Goal: Transaction & Acquisition: Purchase product/service

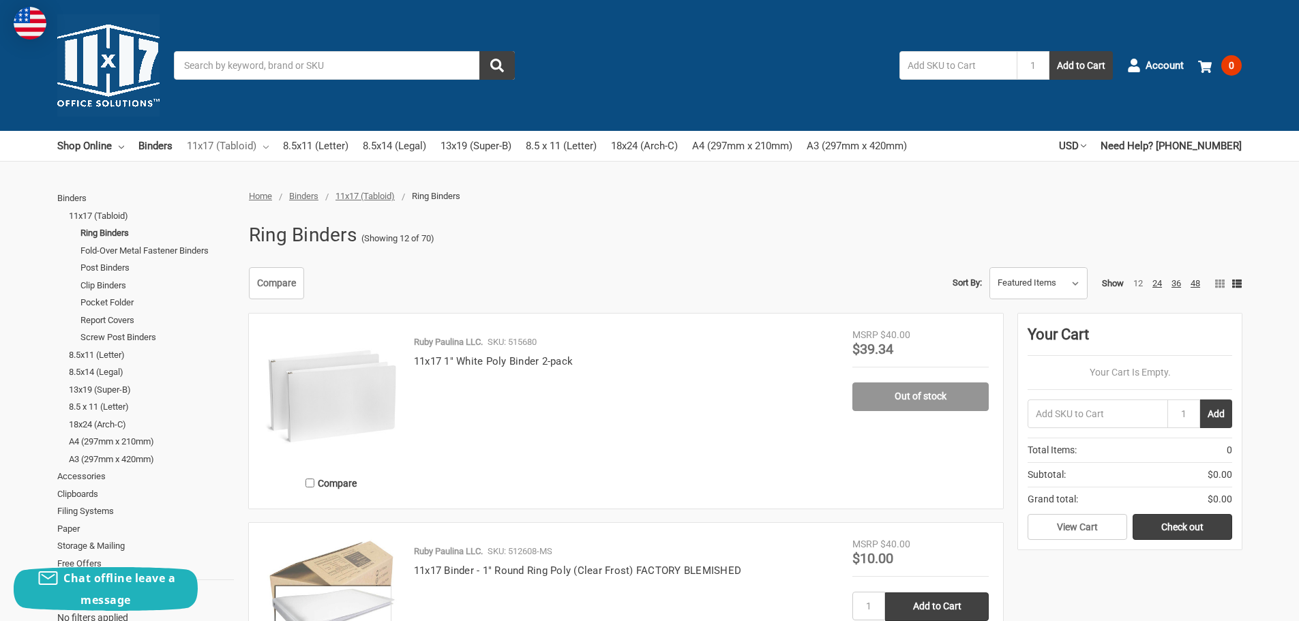
click at [264, 147] on link "11x17 (Tabloid)" at bounding box center [228, 146] width 82 height 30
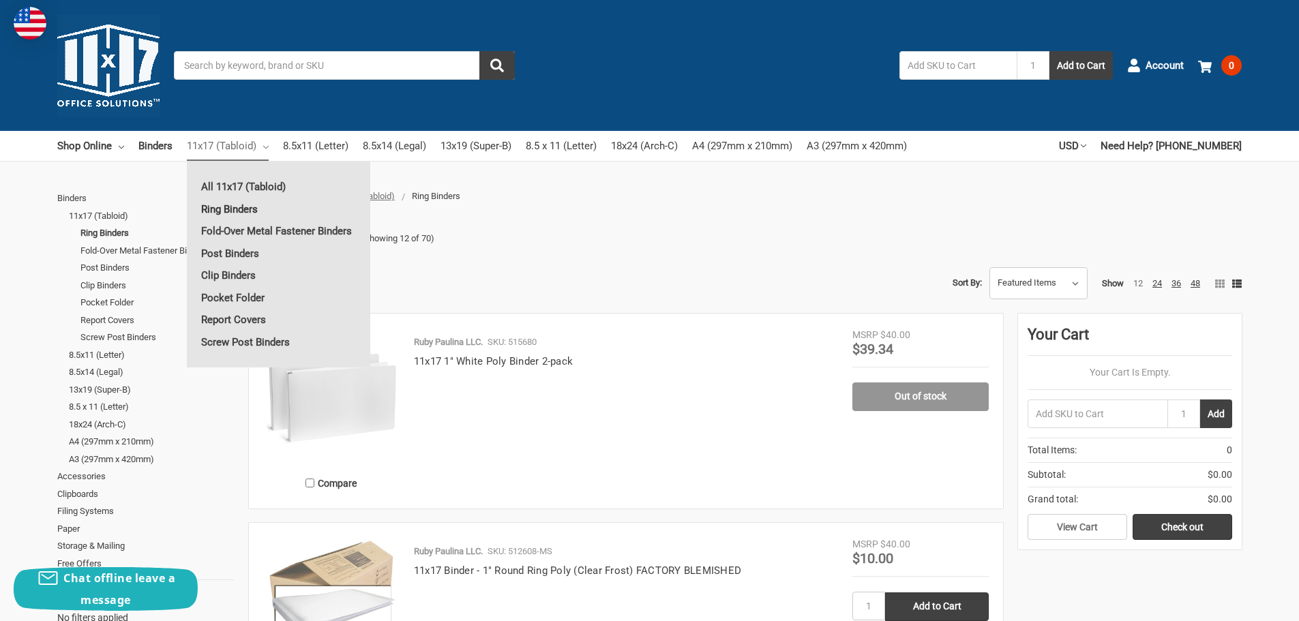
click at [240, 209] on link "Ring Binders" at bounding box center [278, 209] width 183 height 22
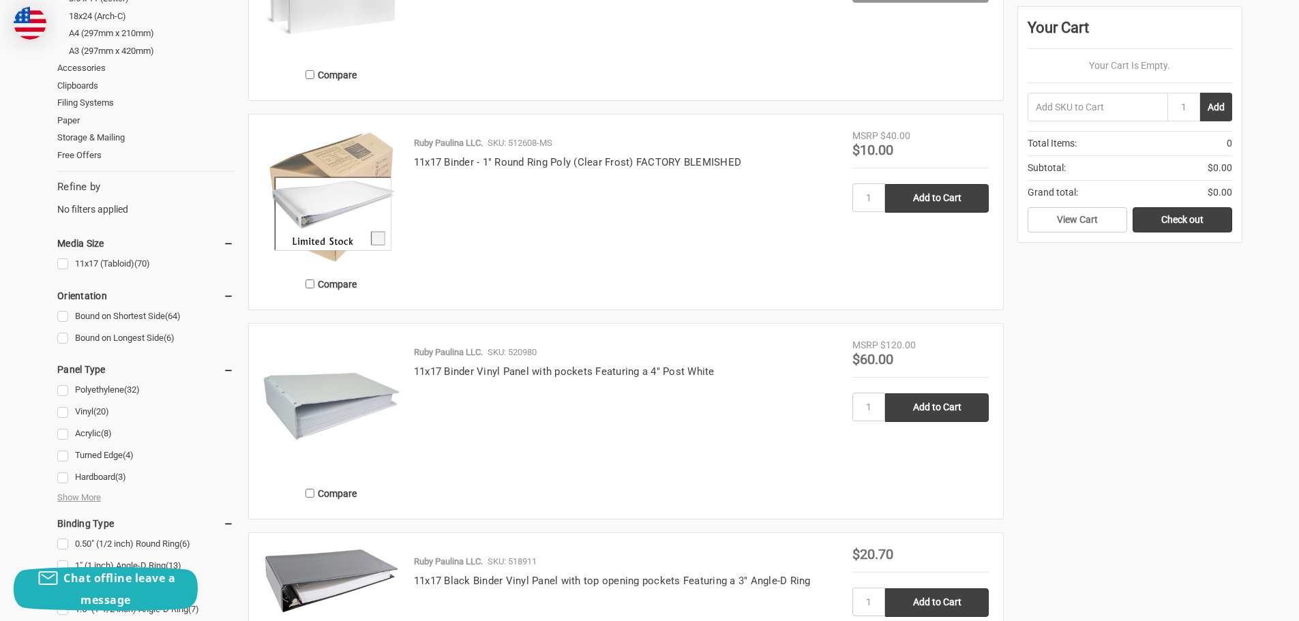
scroll to position [409, 0]
click at [65, 338] on link "Bound on Longest Side (6)" at bounding box center [145, 338] width 177 height 18
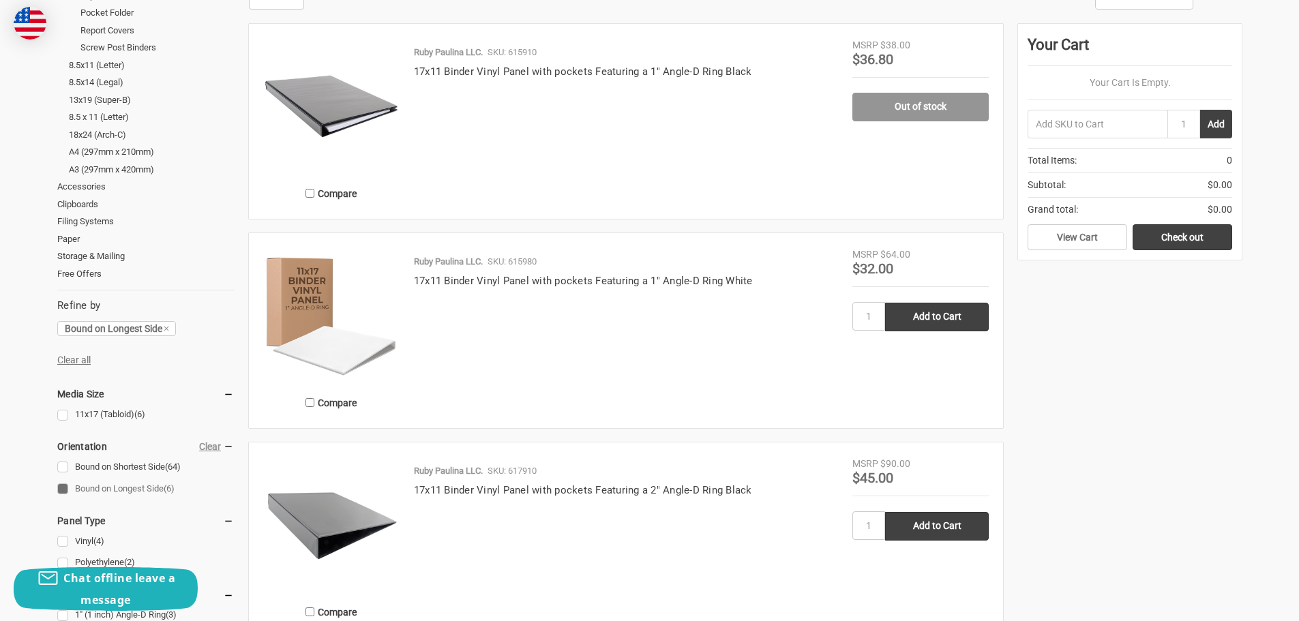
scroll to position [273, 0]
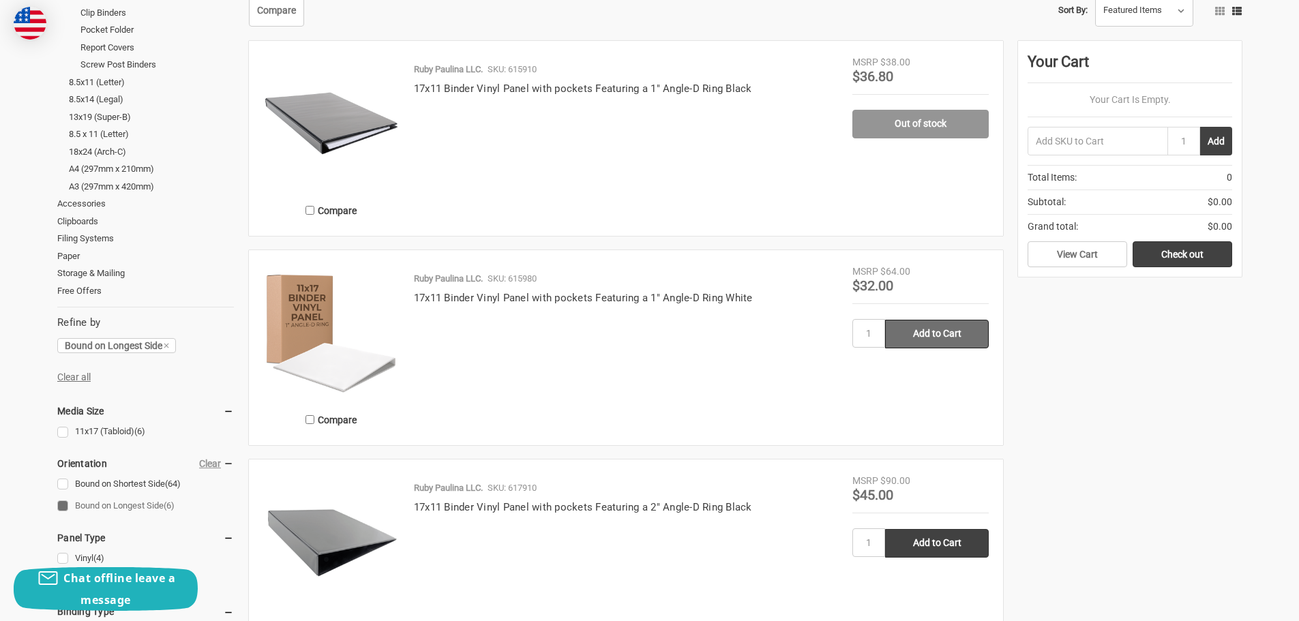
click at [914, 334] on input "Add to Cart" at bounding box center [937, 334] width 104 height 29
type input "Add to Cart"
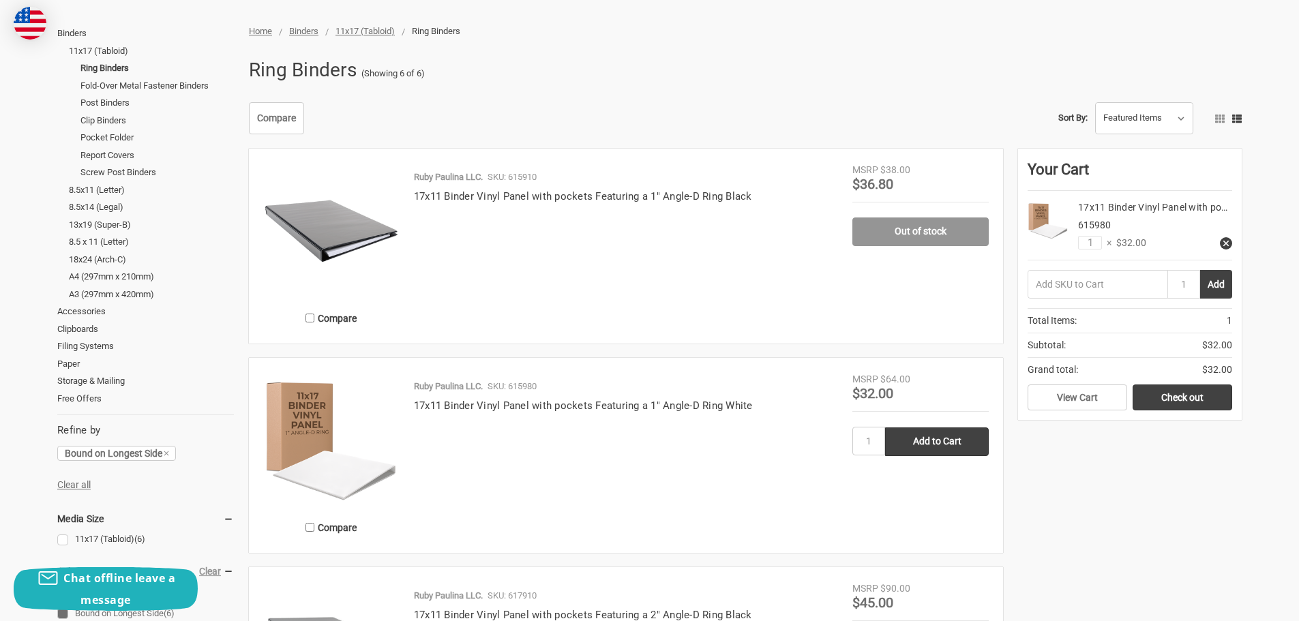
scroll to position [0, 0]
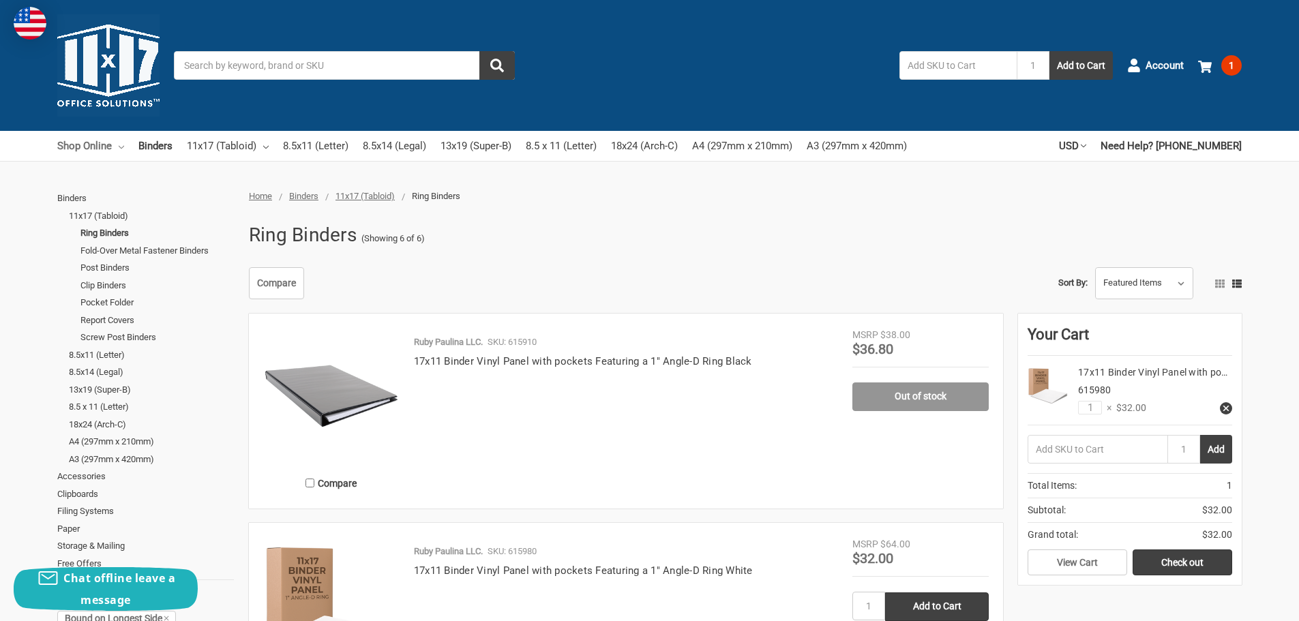
click at [123, 148] on icon at bounding box center [121, 147] width 5 height 5
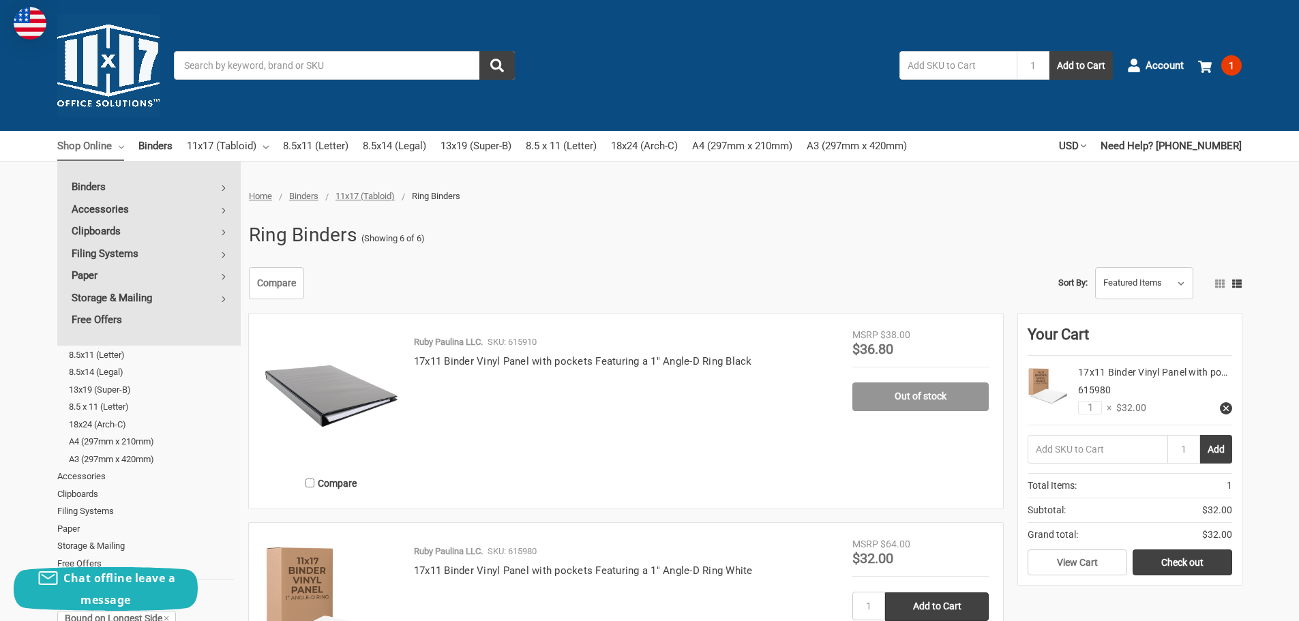
click at [128, 149] on ul "Shop Online Binders All Binders 11x17 (Tabloid) All 11x17 (Tabloid) Ring Binder…" at bounding box center [482, 146] width 850 height 30
click at [220, 211] on link "Accessories" at bounding box center [148, 209] width 183 height 22
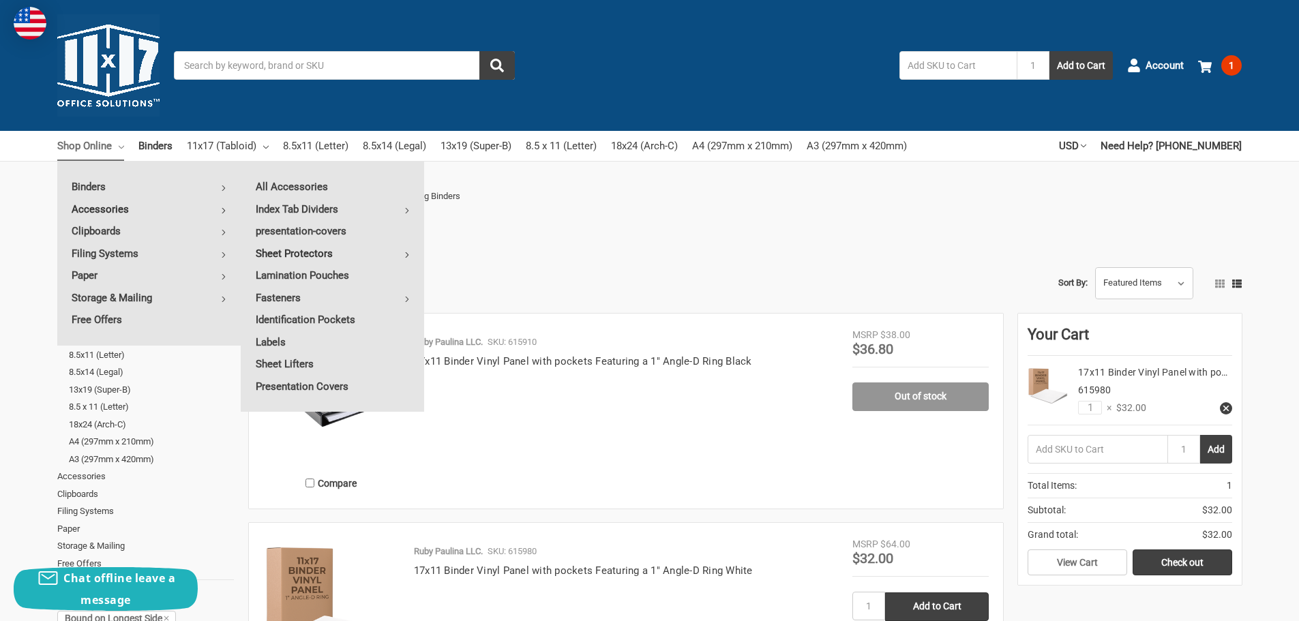
click at [403, 256] on link "Sheet Protectors" at bounding box center [332, 254] width 183 height 22
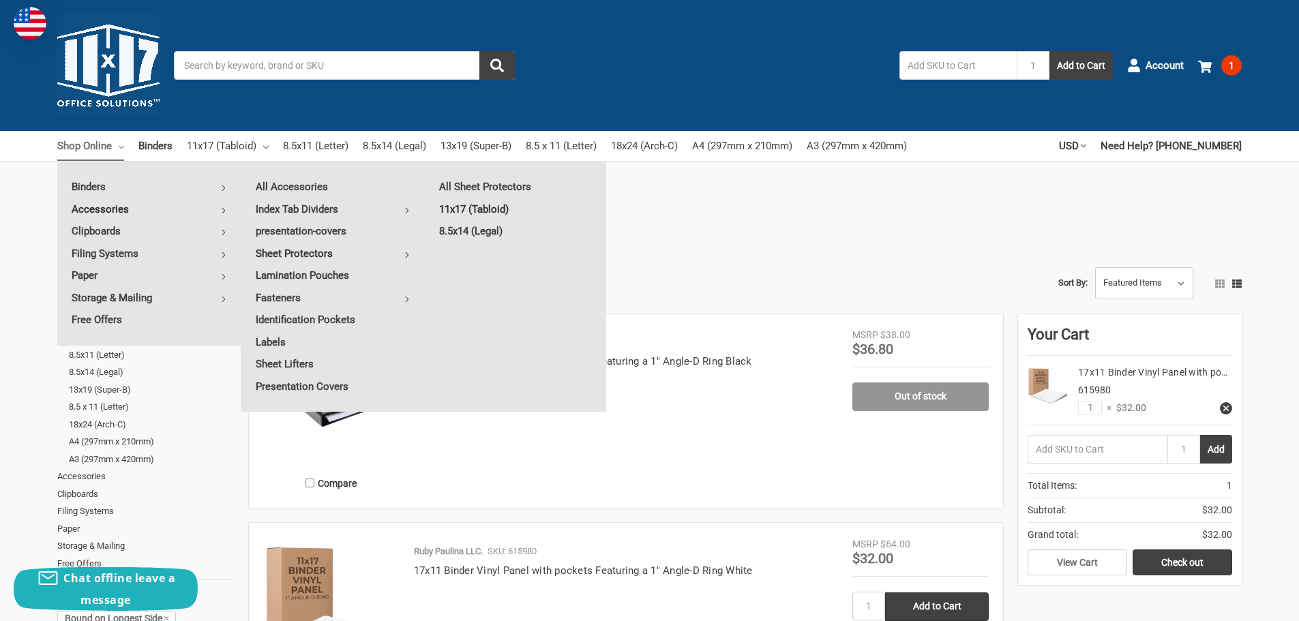
click at [480, 209] on link "11x17 (Tabloid)" at bounding box center [516, 209] width 182 height 22
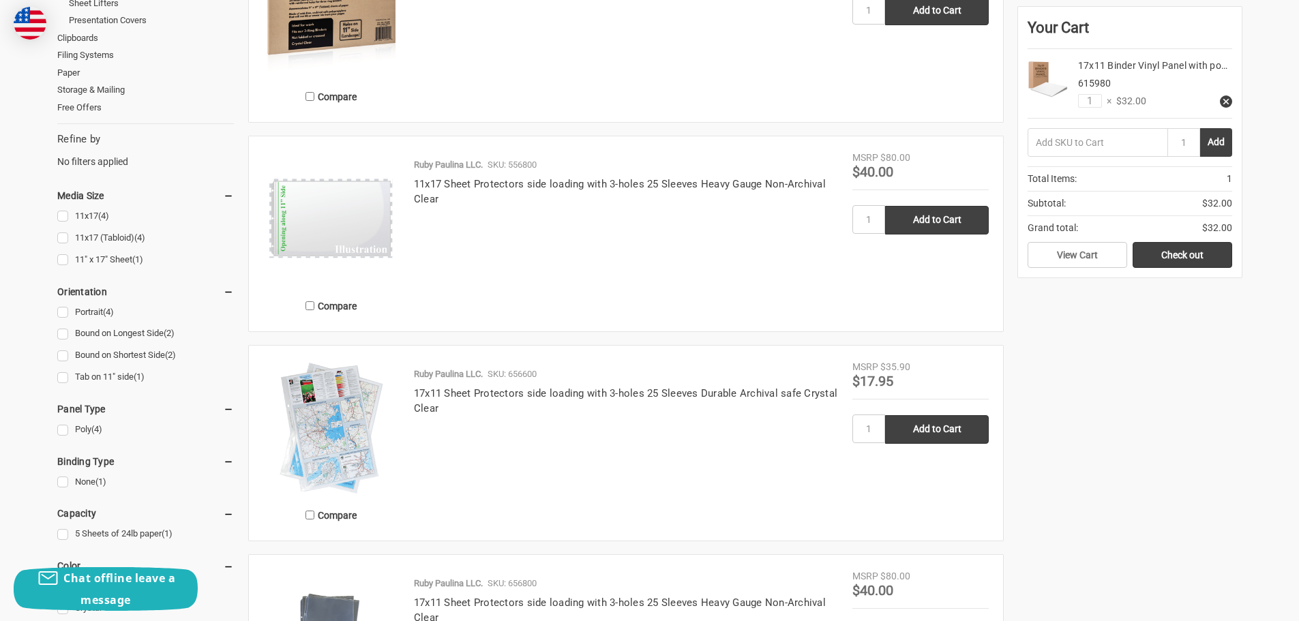
scroll to position [409, 0]
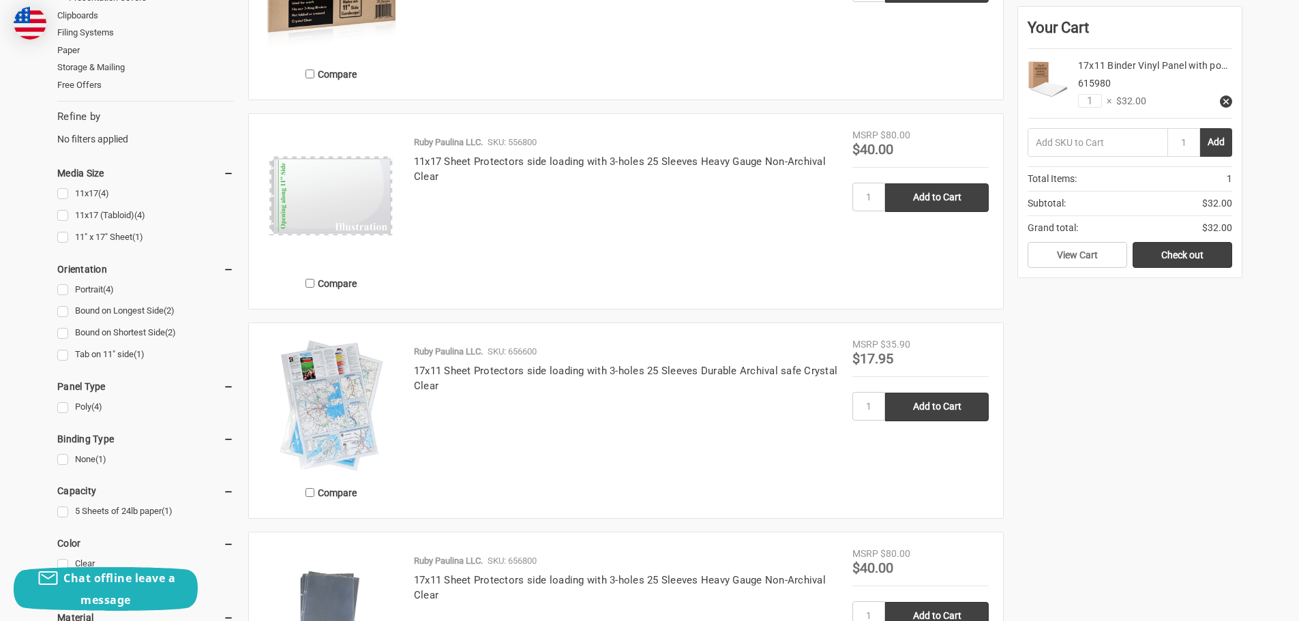
click at [63, 292] on link "Portrait (4)" at bounding box center [145, 290] width 177 height 18
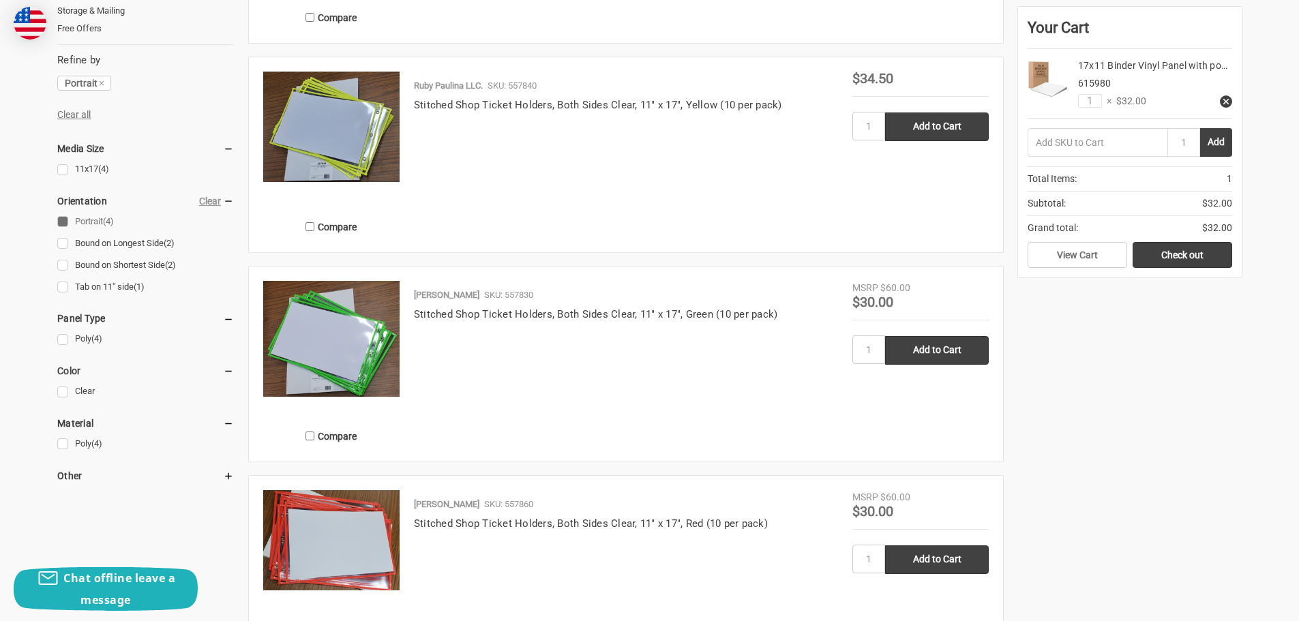
scroll to position [409, 0]
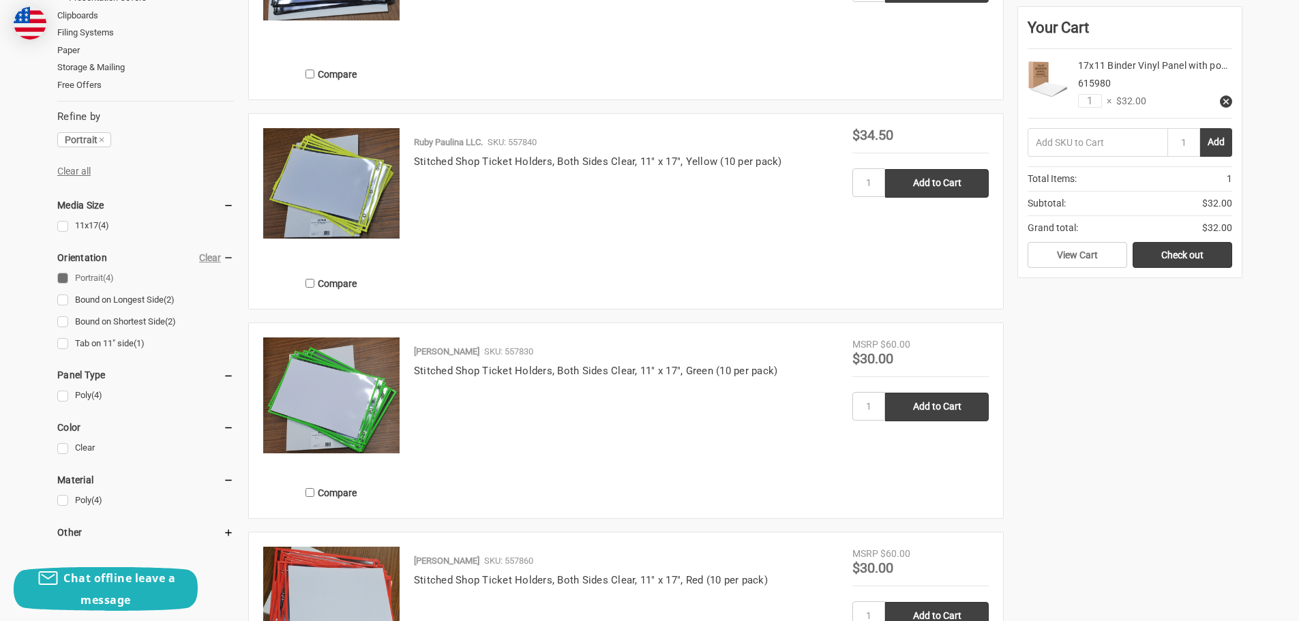
click at [60, 280] on link "Portrait (4)" at bounding box center [145, 278] width 177 height 18
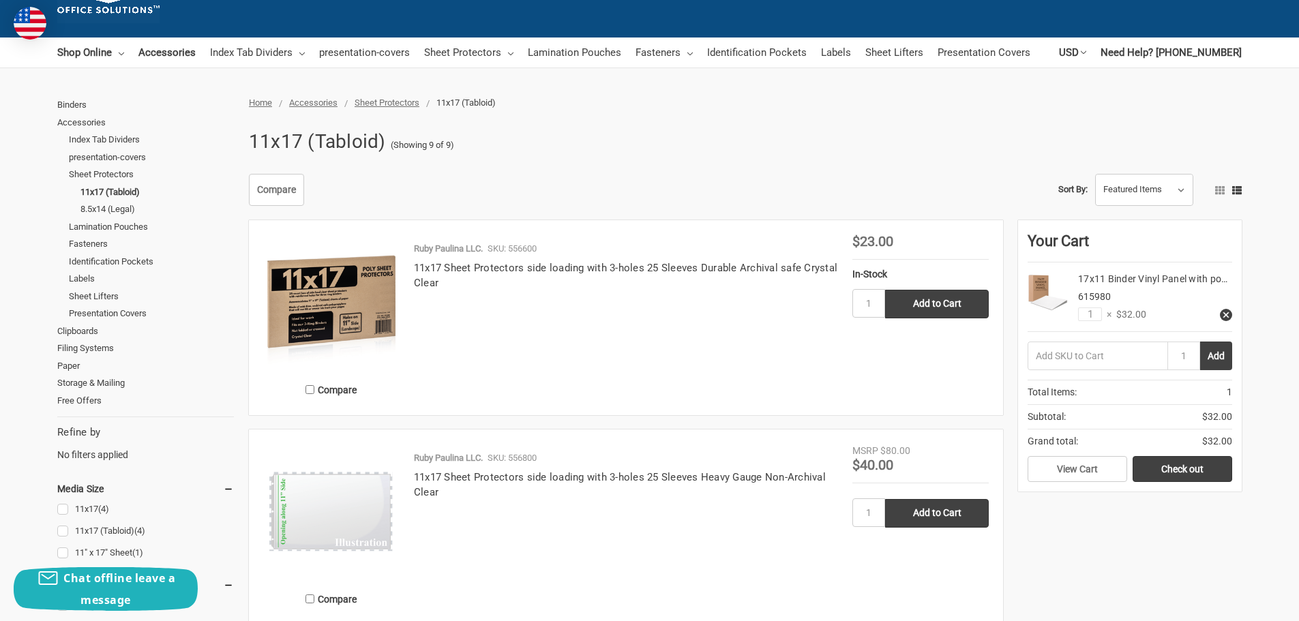
scroll to position [273, 0]
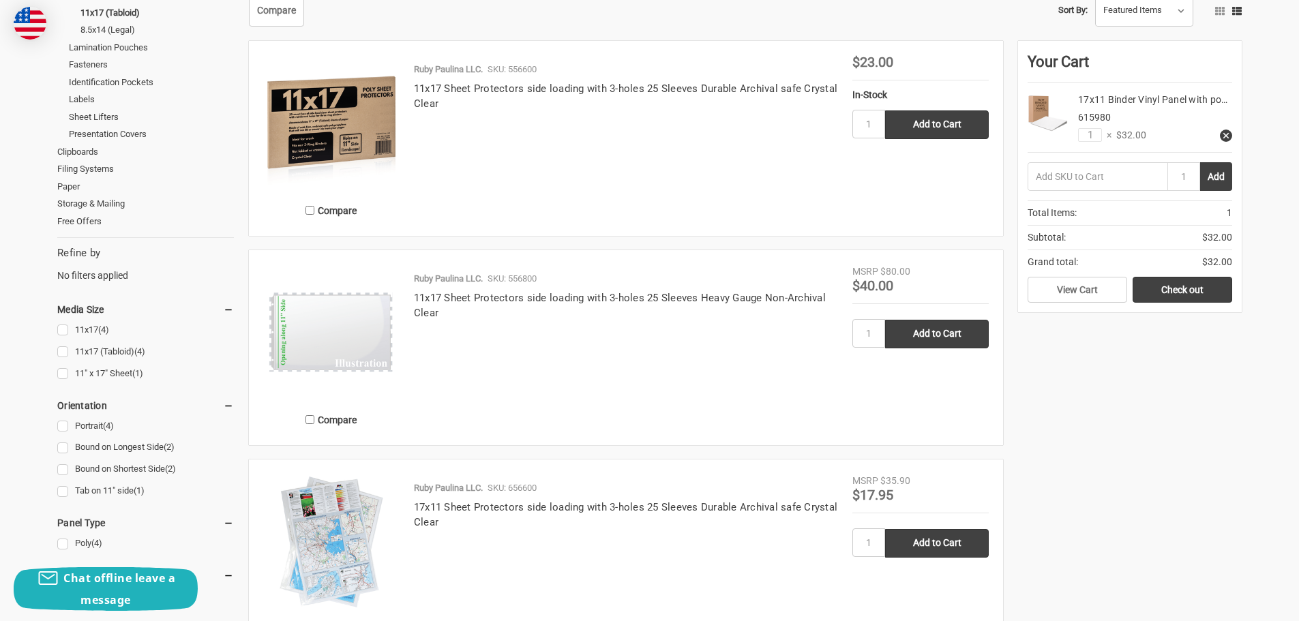
click at [62, 452] on link "Bound on Longest Side (2)" at bounding box center [145, 447] width 177 height 18
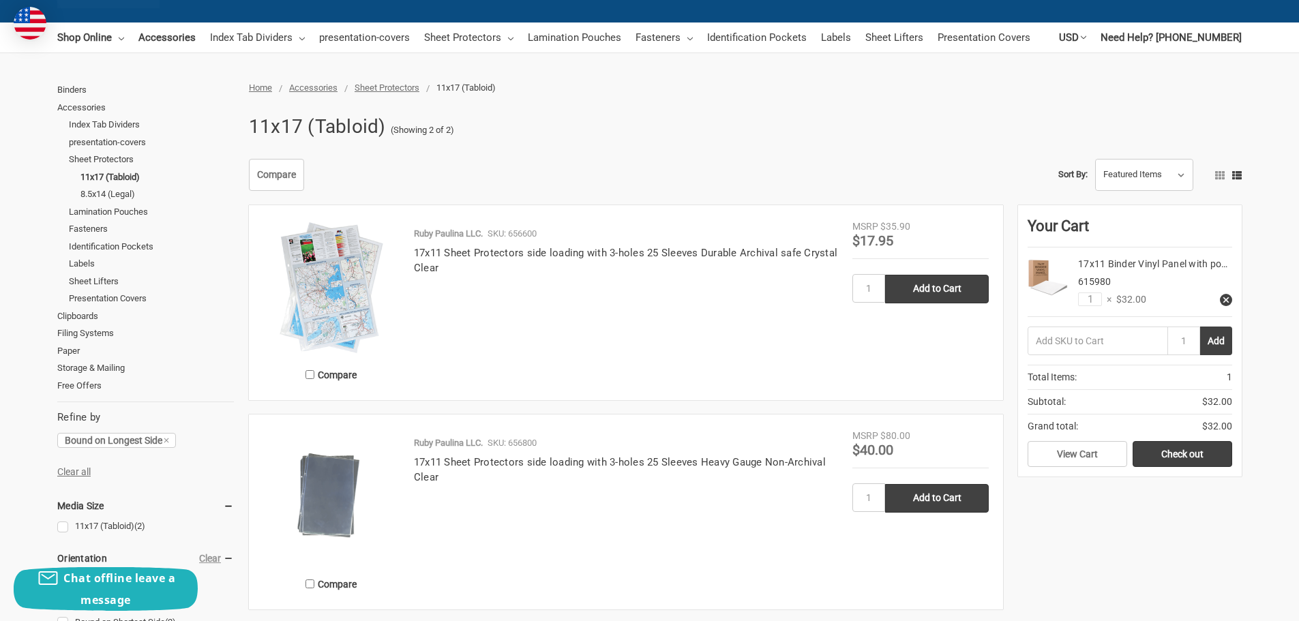
scroll to position [136, 0]
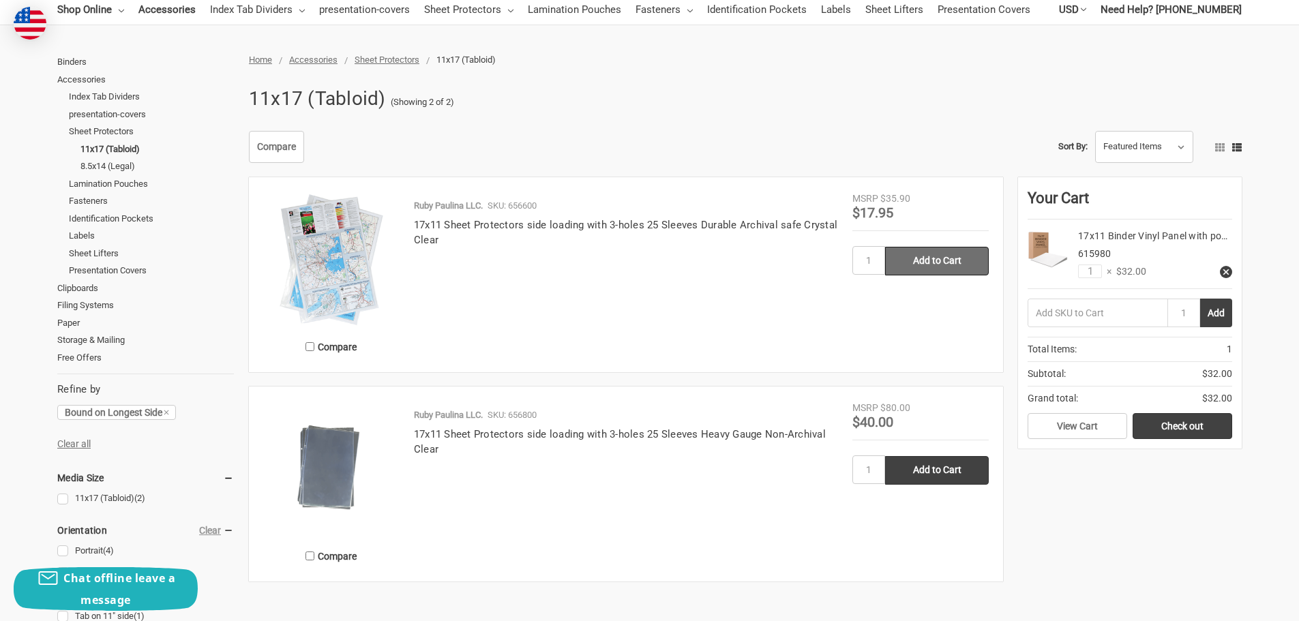
click at [913, 259] on input "Add to Cart" at bounding box center [937, 261] width 104 height 29
type input "Add to Cart"
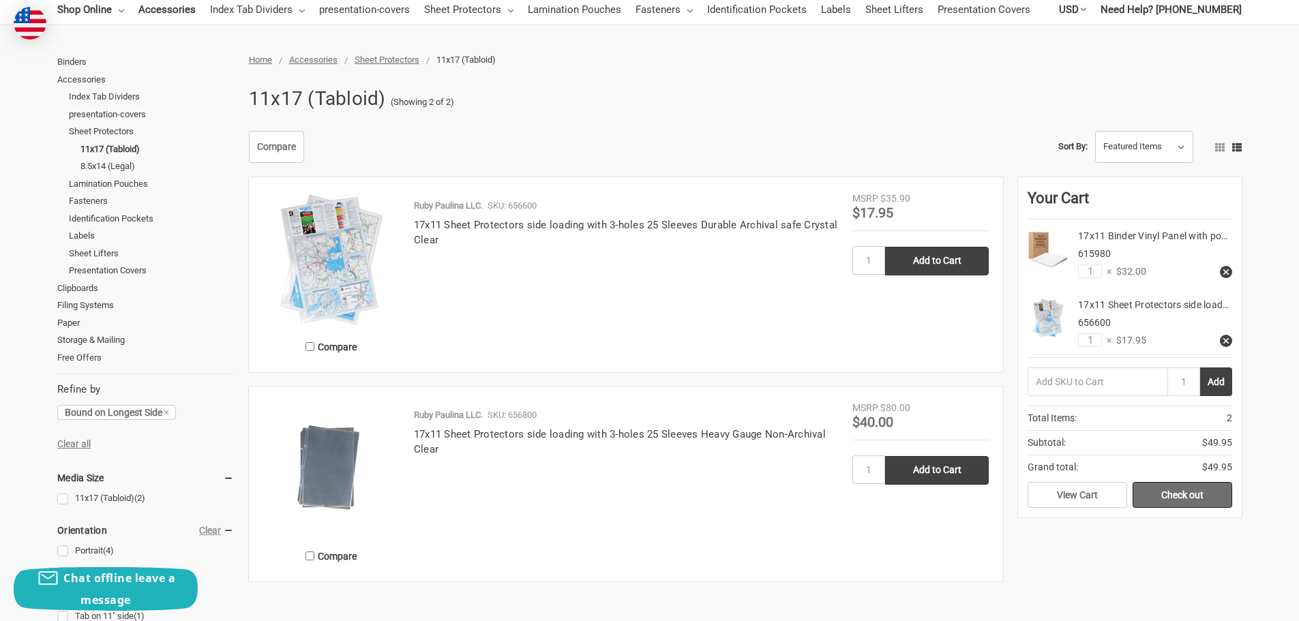
click at [1183, 499] on link "Check out" at bounding box center [1183, 495] width 100 height 26
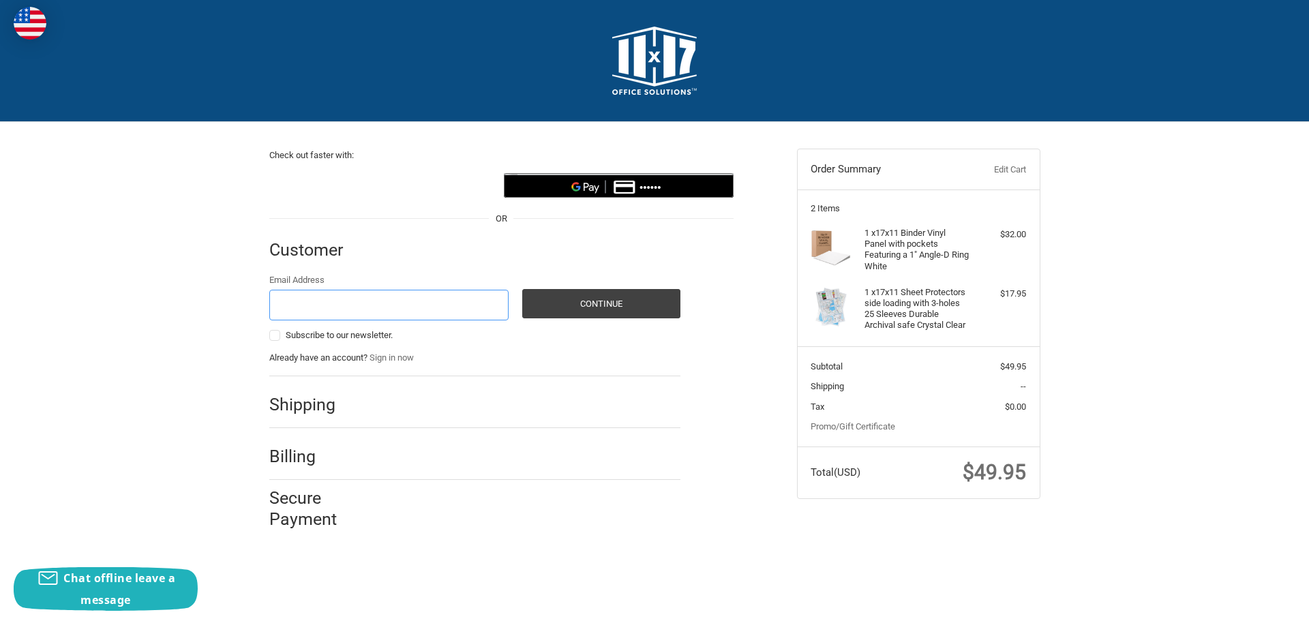
click at [381, 304] on input "Email Address" at bounding box center [389, 305] width 240 height 31
type input "h"
type input "jarretmwasko@gmail.com"
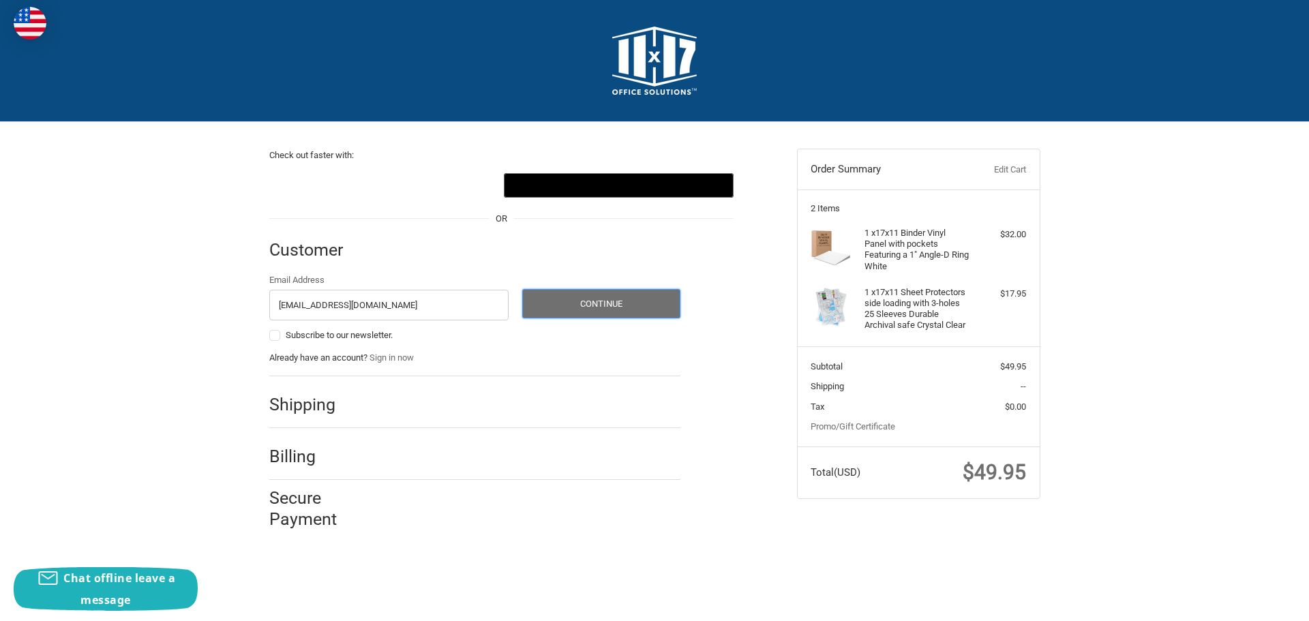
click at [605, 297] on button "Continue" at bounding box center [601, 303] width 158 height 29
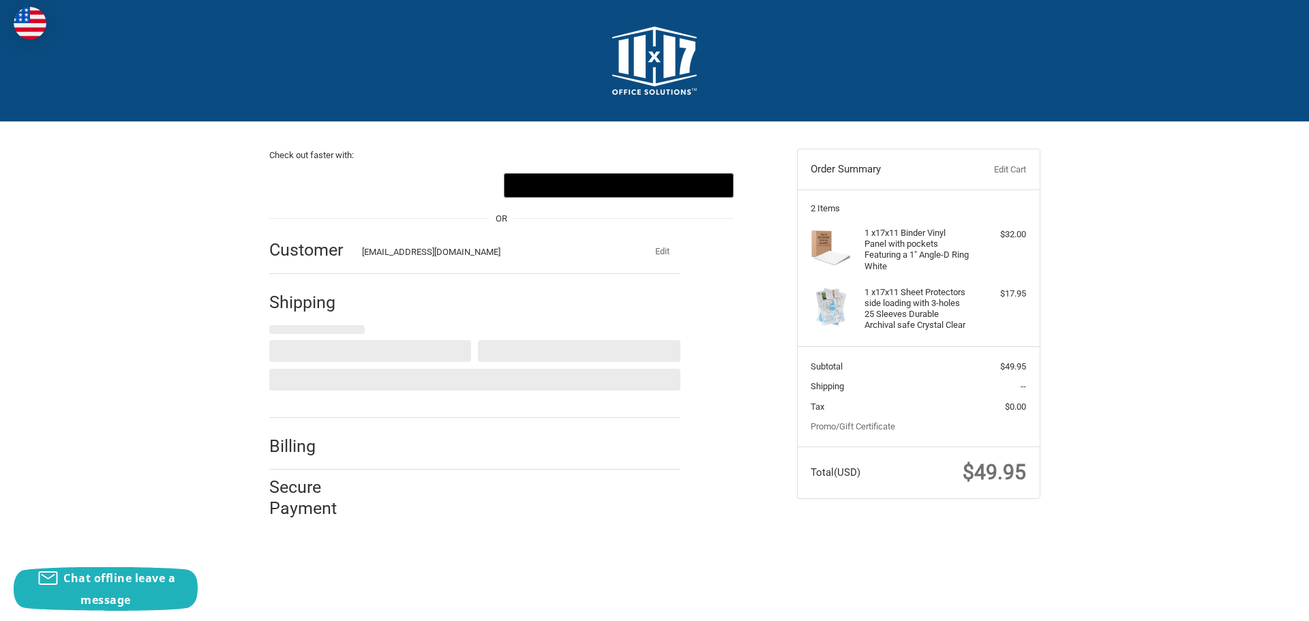
select select "US"
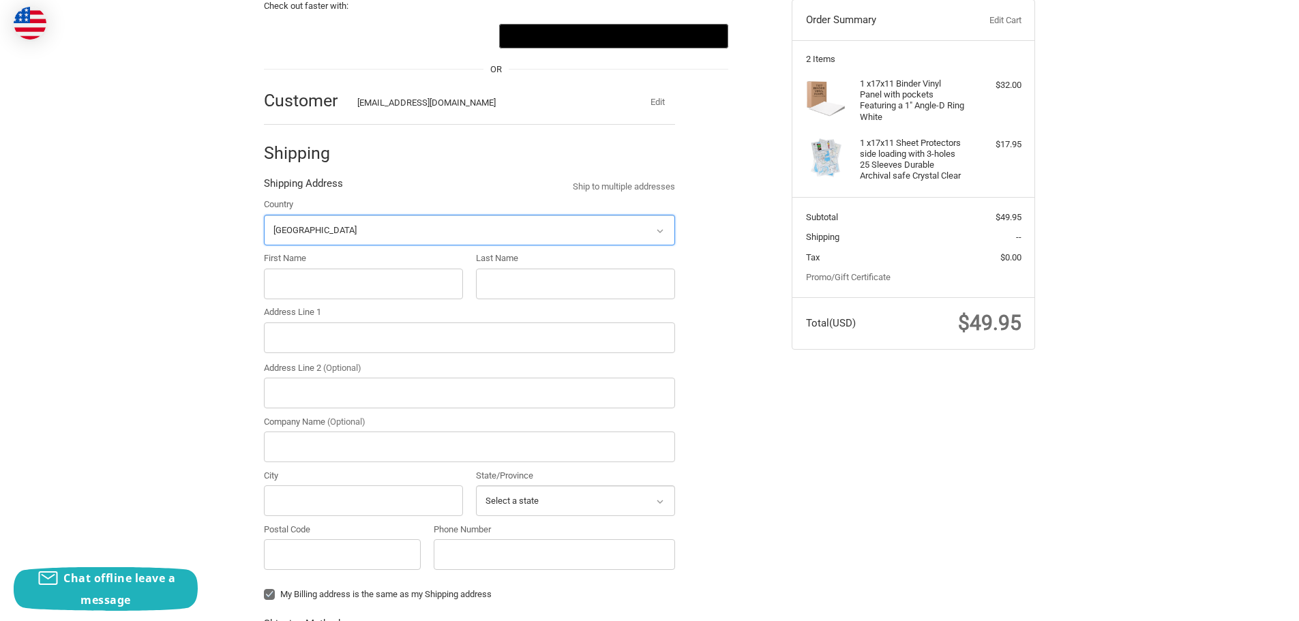
scroll to position [150, 0]
click at [410, 278] on input "First Name" at bounding box center [363, 283] width 199 height 31
type input "Jarret"
type input "Wasko"
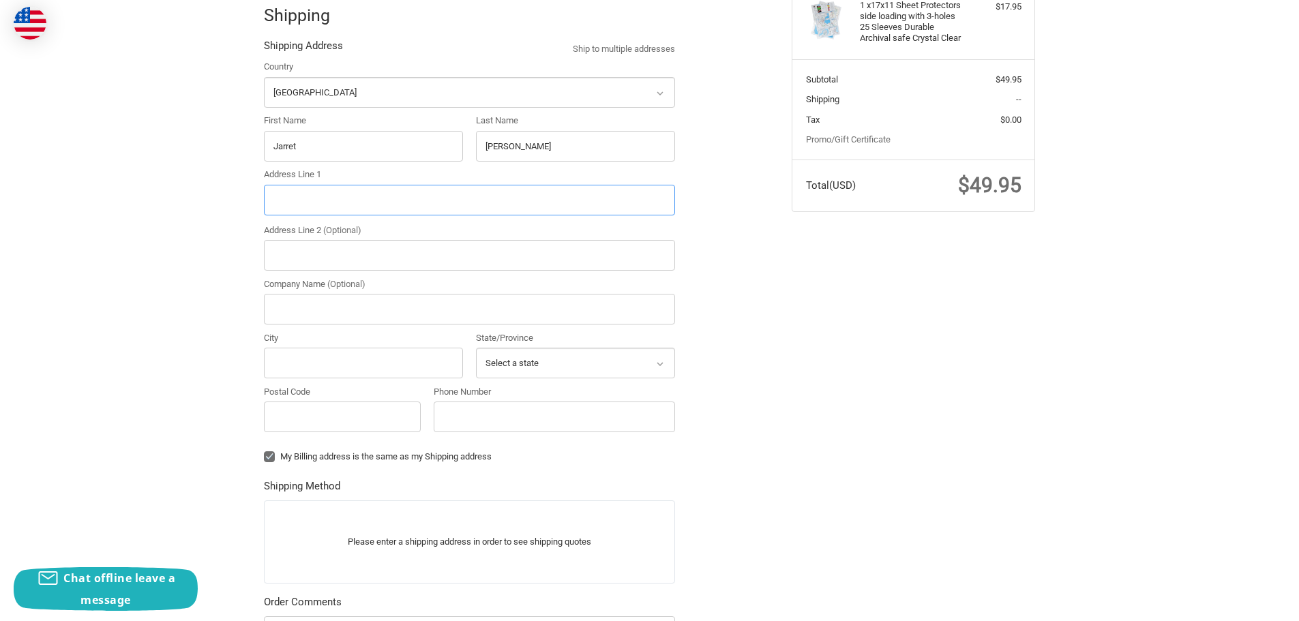
scroll to position [205, 0]
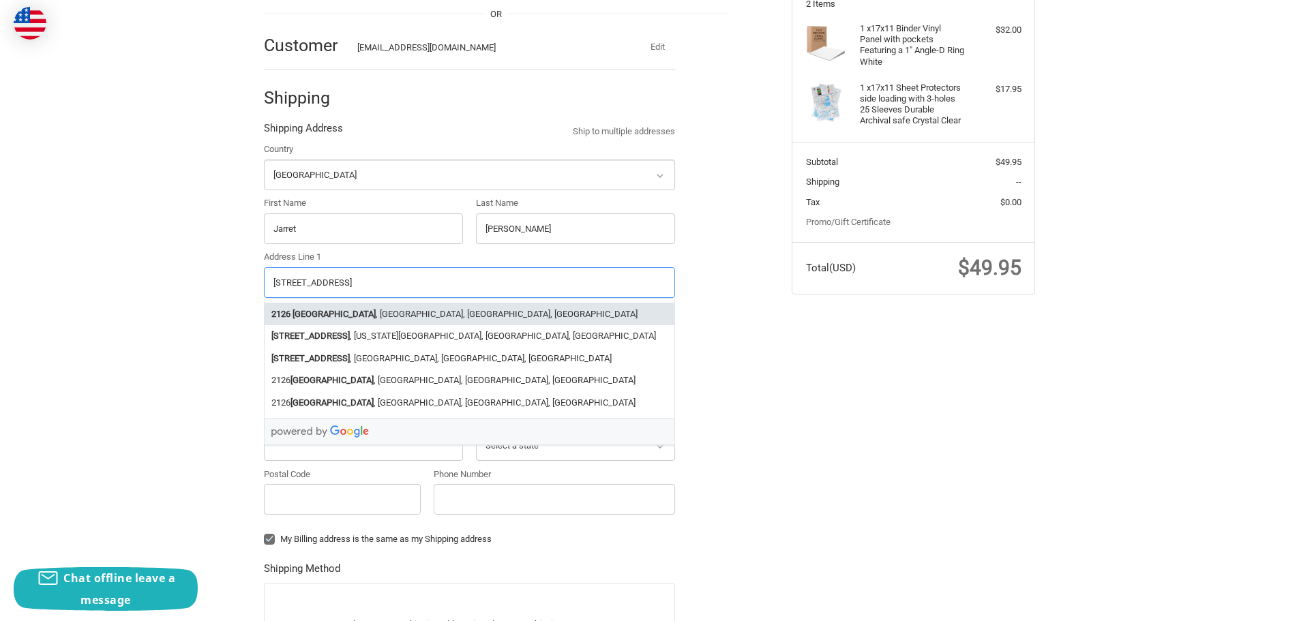
type input "2126 Glenmont Lane"
click at [438, 301] on div "2126 Glenmont Lane , Orlando, FL, USA 2126 Glenmont Lane , Virginia Beach, VA, …" at bounding box center [469, 371] width 411 height 147
click at [438, 308] on li "2126 Glenmont Lane , Orlando, FL, USA" at bounding box center [470, 314] width 410 height 23
type input "Orlando"
type input "32817"
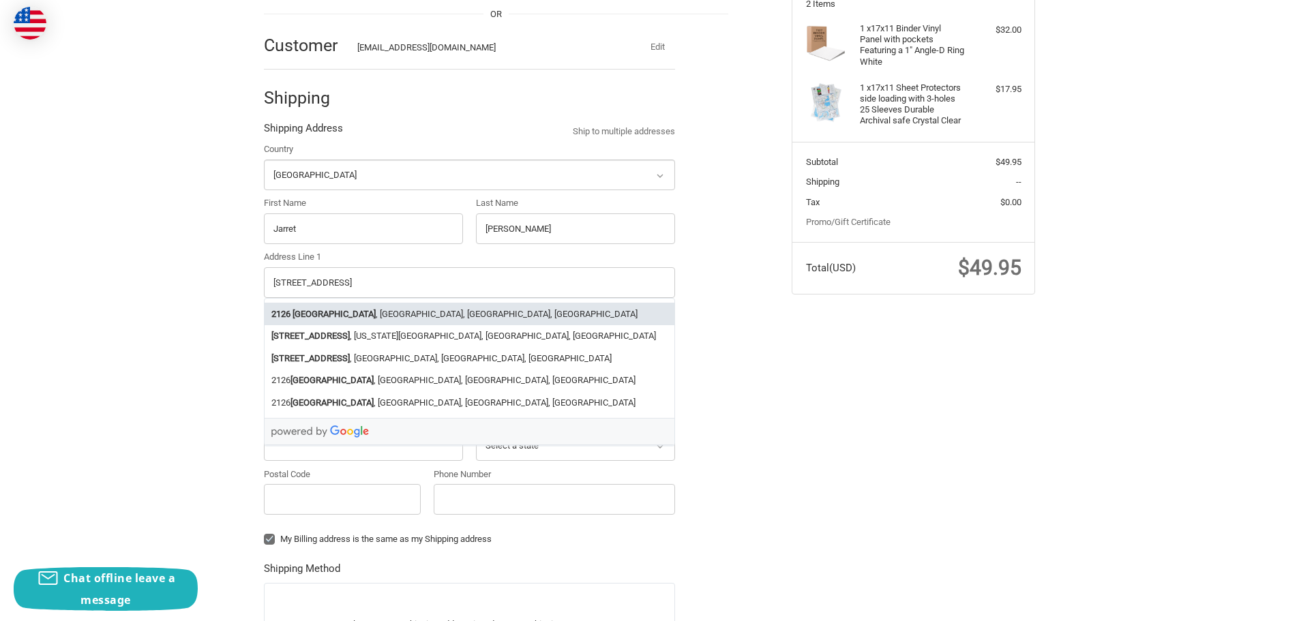
select select "FL"
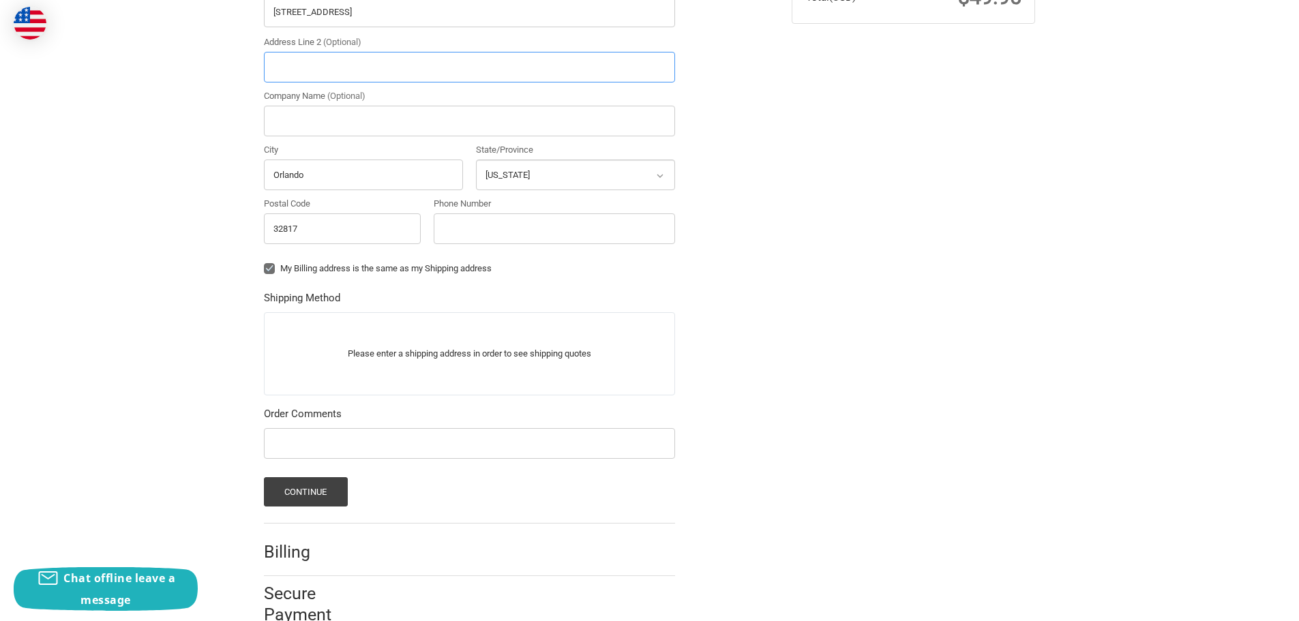
scroll to position [477, 0]
click at [518, 230] on input "Phone Number" at bounding box center [554, 226] width 241 height 31
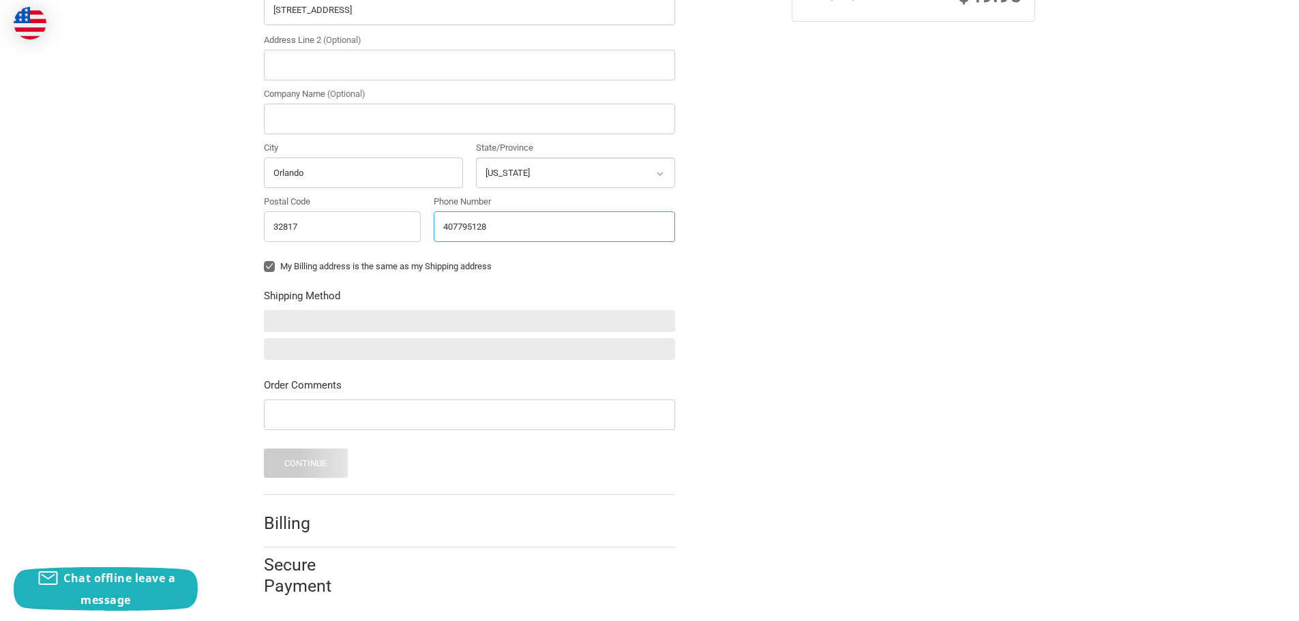
type input "4077951289"
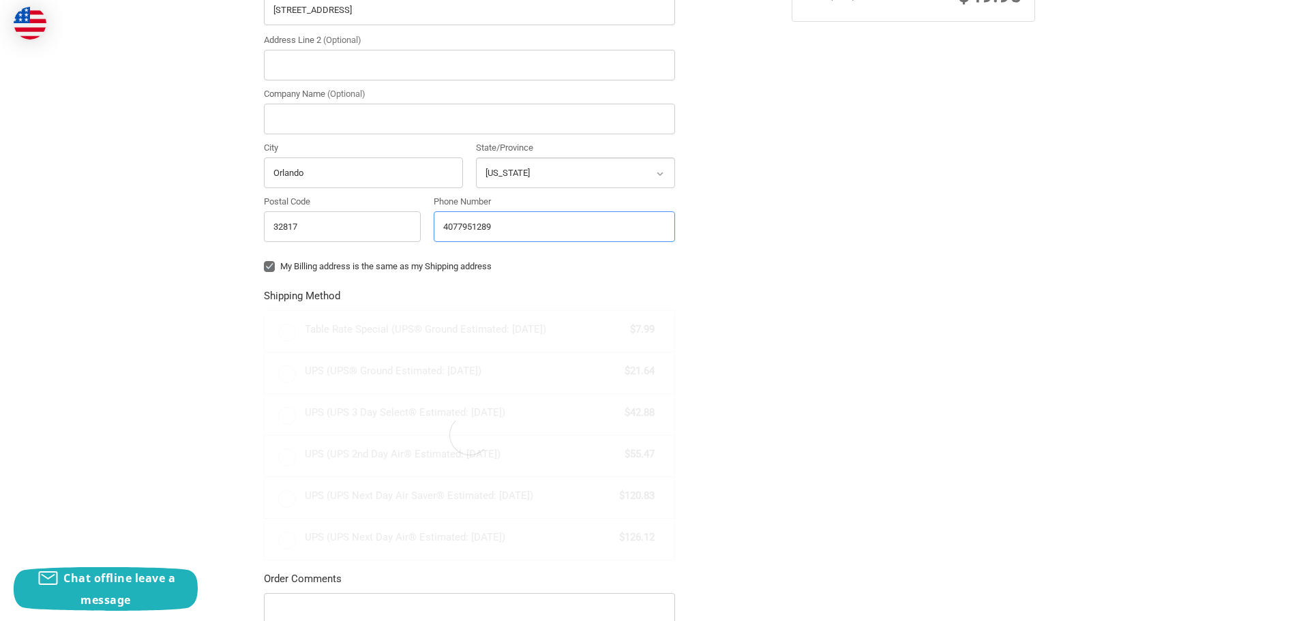
radio input "true"
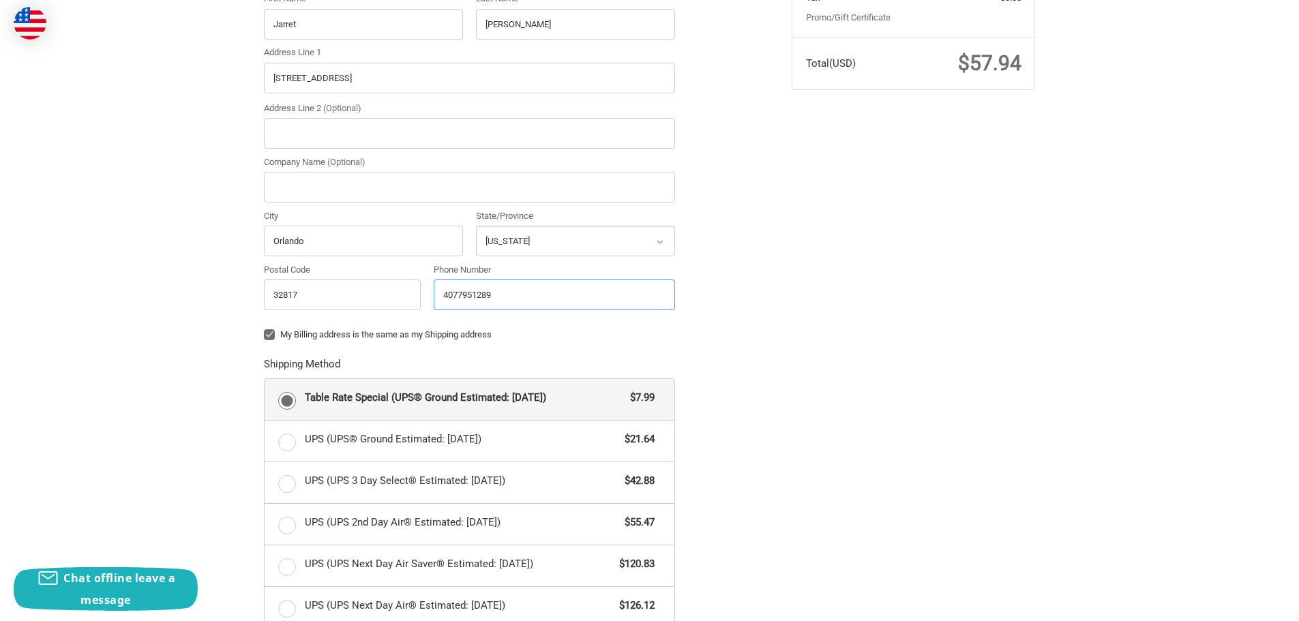
scroll to position [675, 0]
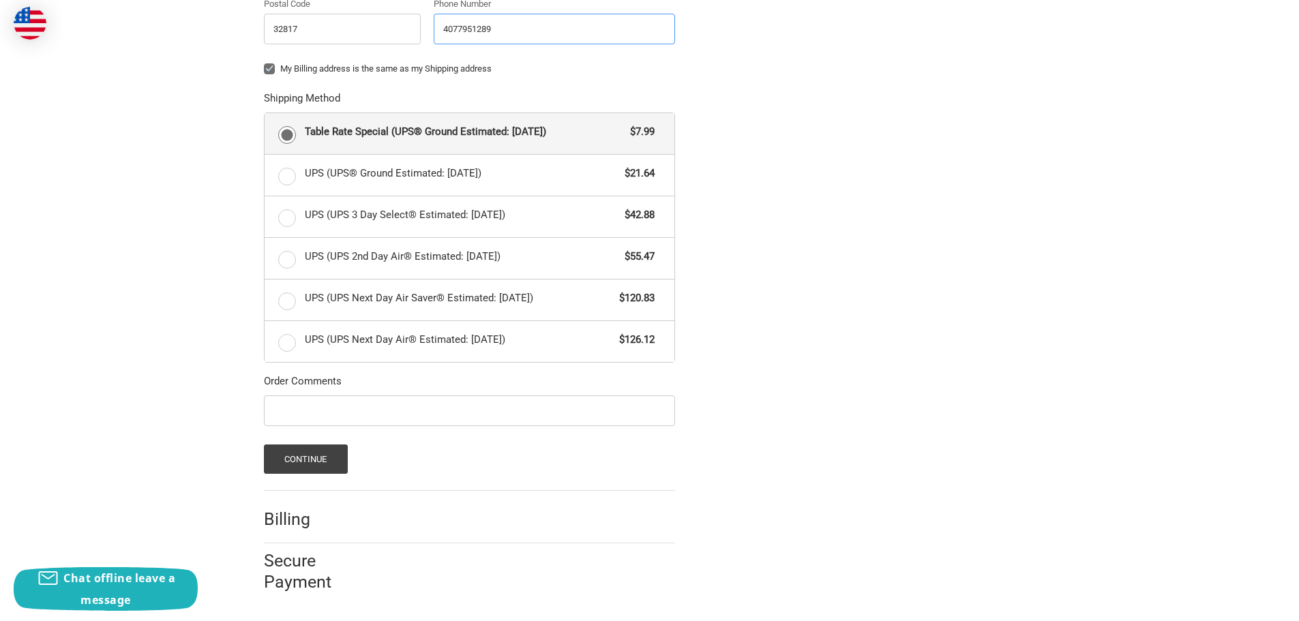
type input "4077951289"
click at [303, 463] on button "Continue" at bounding box center [306, 459] width 84 height 29
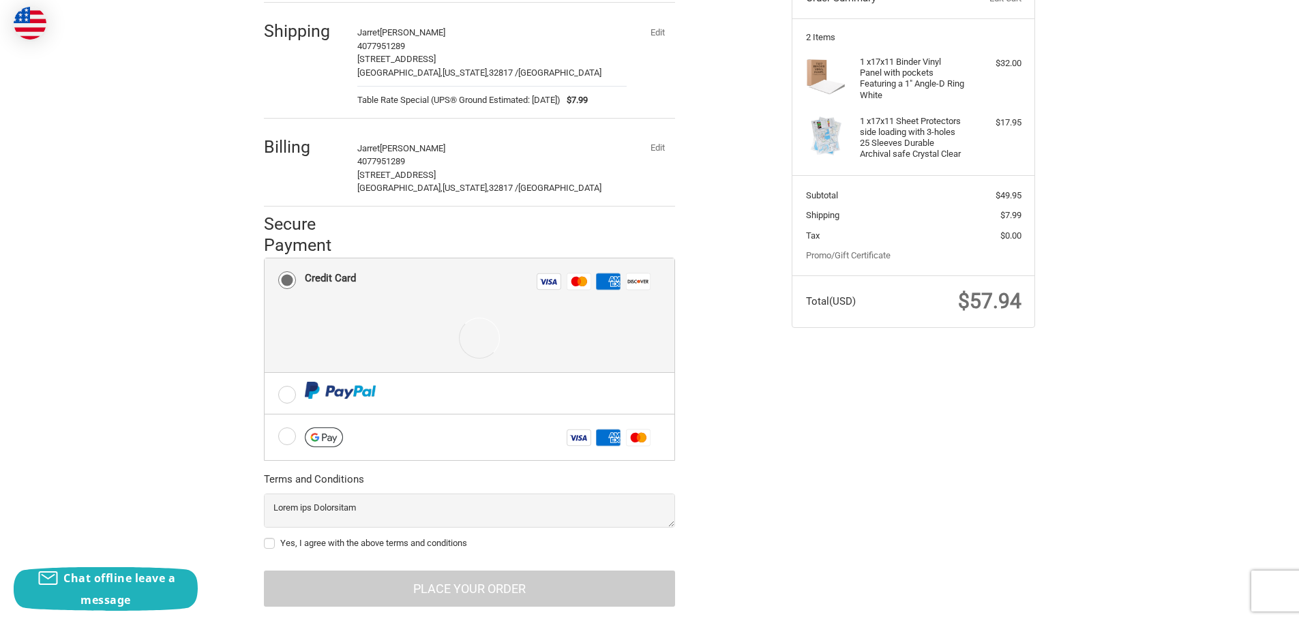
scroll to position [201, 0]
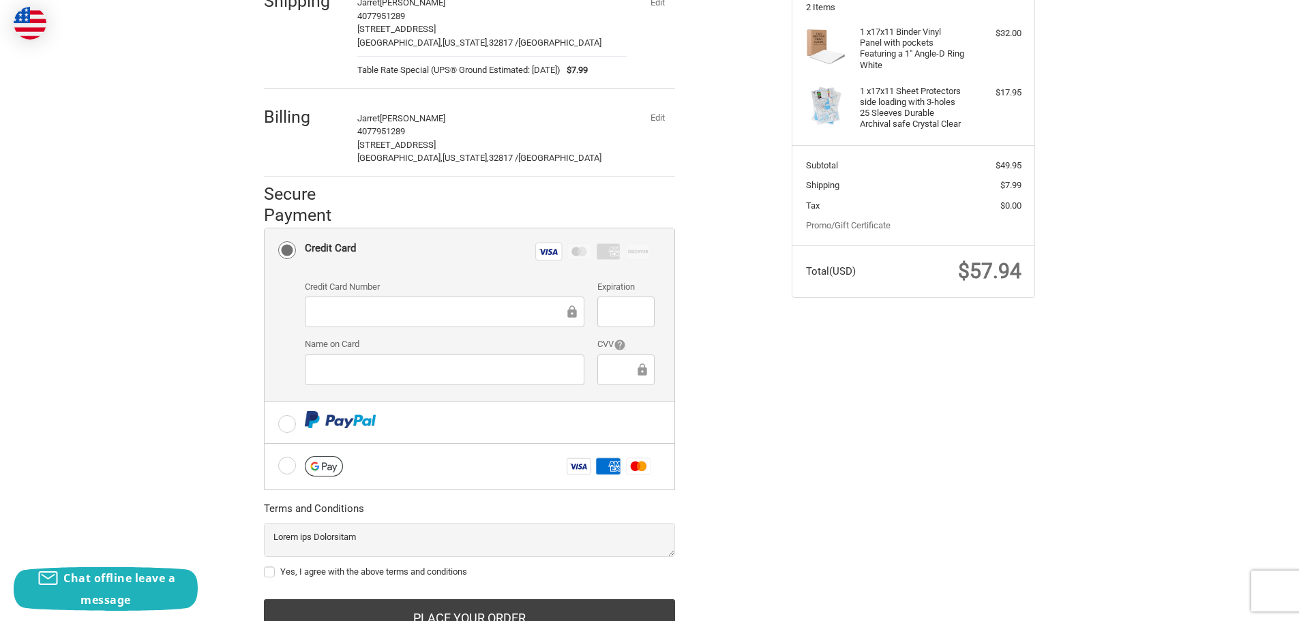
click at [636, 304] on iframe at bounding box center [626, 312] width 38 height 16
drag, startPoint x: 478, startPoint y: 387, endPoint x: 481, endPoint y: 376, distance: 11.2
click at [480, 381] on div "Credit Card Number Expiration Name on Card CVV" at bounding box center [479, 337] width 363 height 115
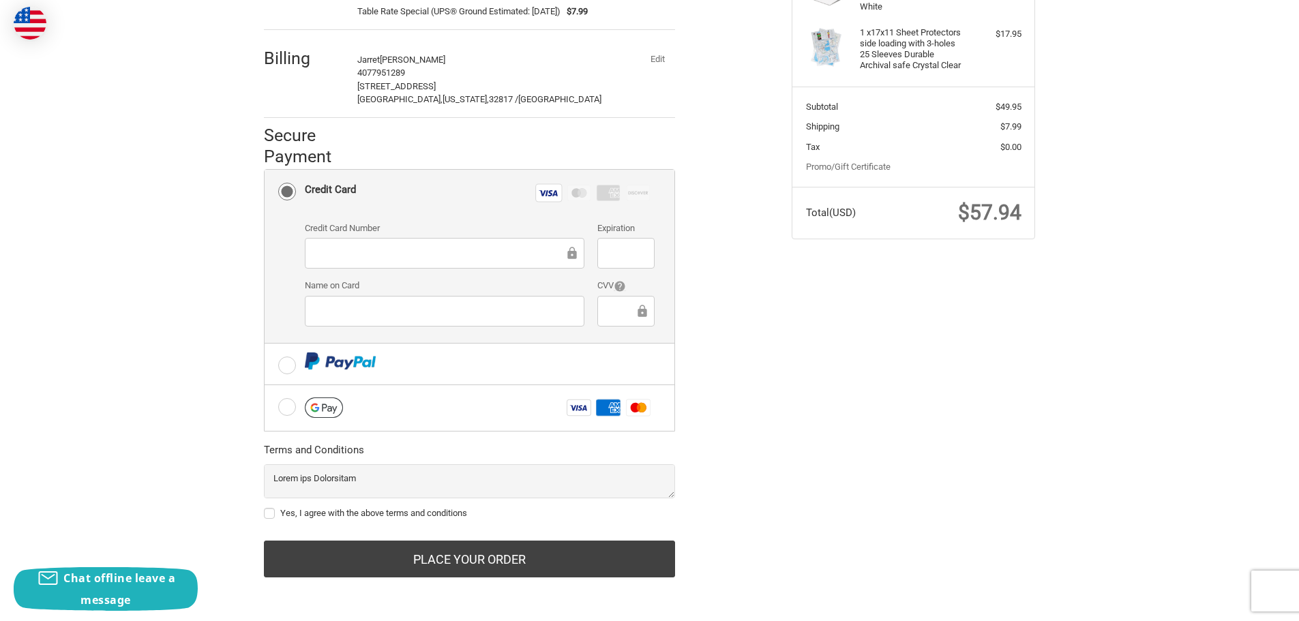
click at [267, 511] on label "Yes, I agree with the above terms and conditions" at bounding box center [469, 513] width 411 height 11
click at [265, 507] on input "Yes, I agree with the above terms and conditions" at bounding box center [264, 507] width 1 height 1
checkbox input "true"
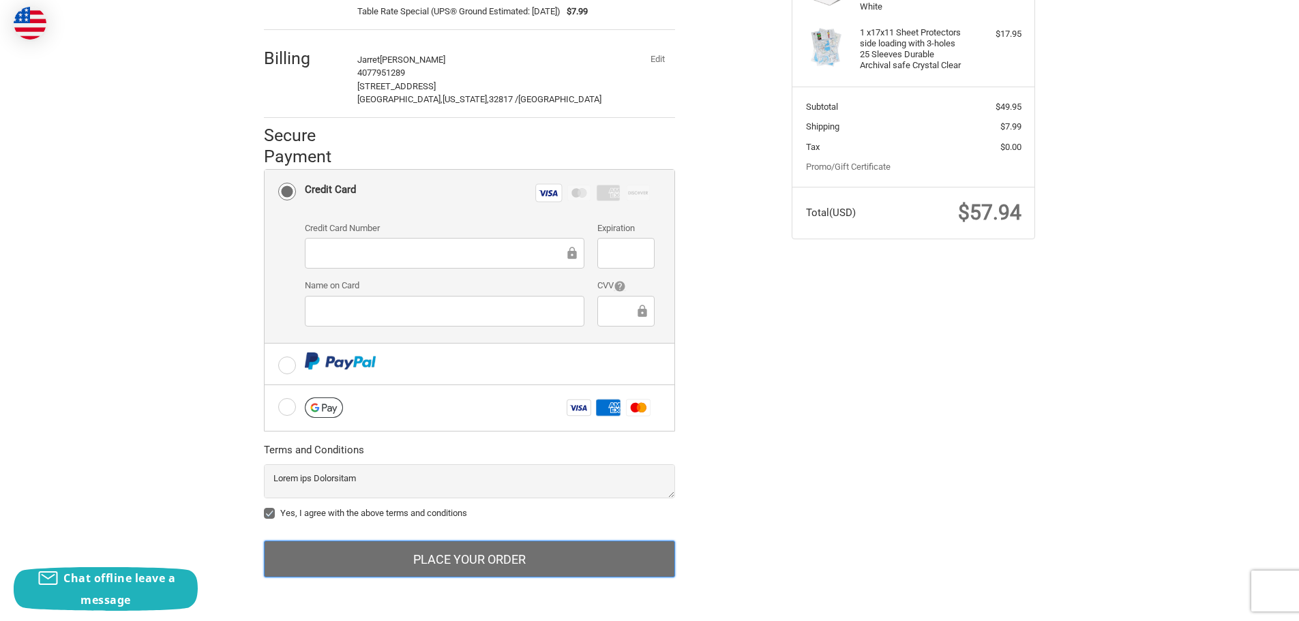
click at [556, 556] on button "Place Your Order" at bounding box center [469, 559] width 411 height 37
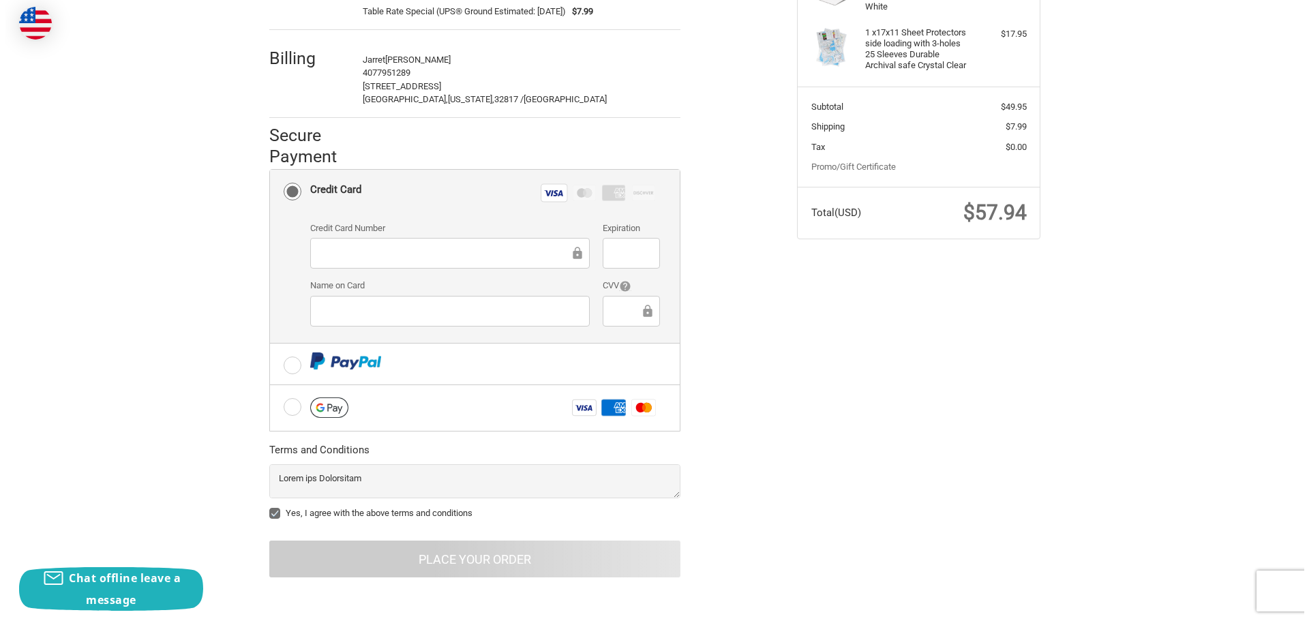
scroll to position [0, 0]
